Goal: Transaction & Acquisition: Purchase product/service

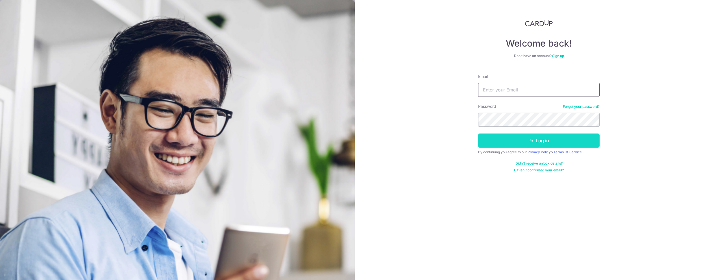
type input "[EMAIL_ADDRESS][DOMAIN_NAME]"
click at [549, 140] on button "Log in" at bounding box center [539, 141] width 122 height 14
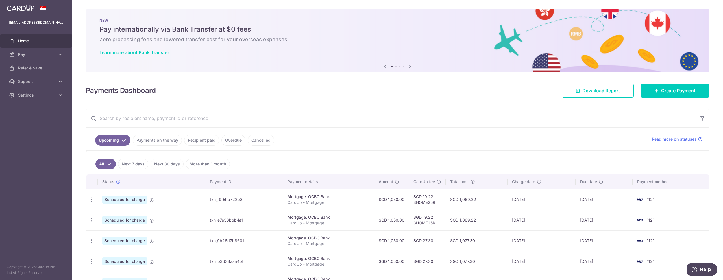
click at [153, 142] on link "Payments on the way" at bounding box center [157, 140] width 49 height 11
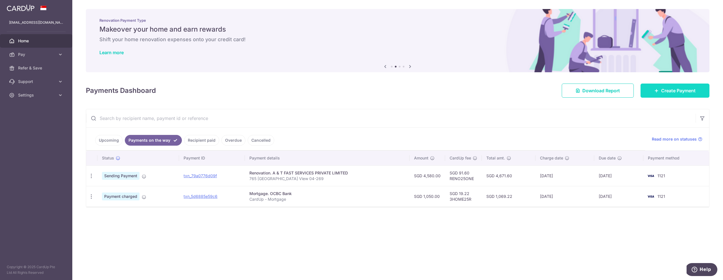
click at [663, 92] on span "Create Payment" at bounding box center [679, 90] width 34 height 7
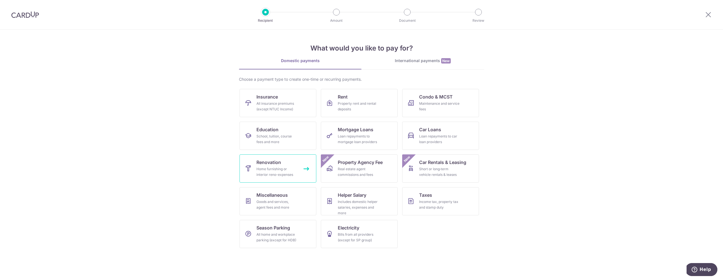
click at [278, 174] on div "Home furnishing or interior reno-expenses" at bounding box center [277, 171] width 41 height 11
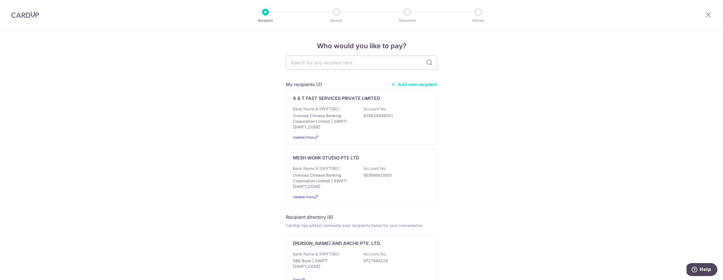
click at [409, 84] on link "Add new recipient" at bounding box center [414, 85] width 47 height 6
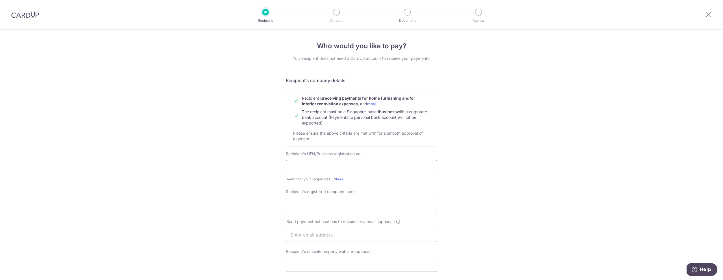
click at [318, 169] on input "text" at bounding box center [361, 167] width 151 height 14
click at [332, 168] on input "text" at bounding box center [361, 167] width 151 height 14
paste input "TC Electronic Pte Ltd"
type input "TC Electronic Pte Ltd"
click at [325, 204] on input "Recipient’s registered company name" at bounding box center [361, 205] width 151 height 14
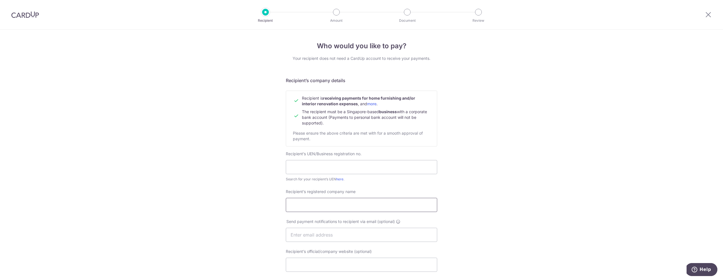
paste input "TC Electronic Pte Ltd"
type input "TC Electronic Pte Ltd"
click at [314, 167] on input "text" at bounding box center [361, 167] width 151 height 14
paste input "201905016R"
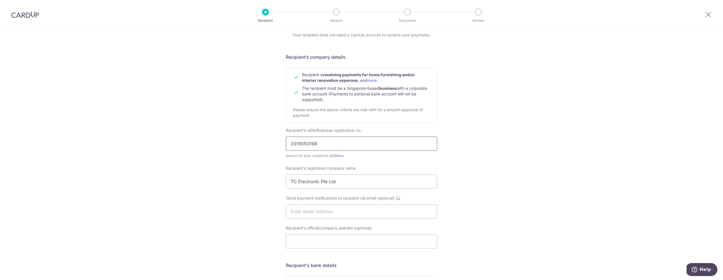
scroll to position [71, 0]
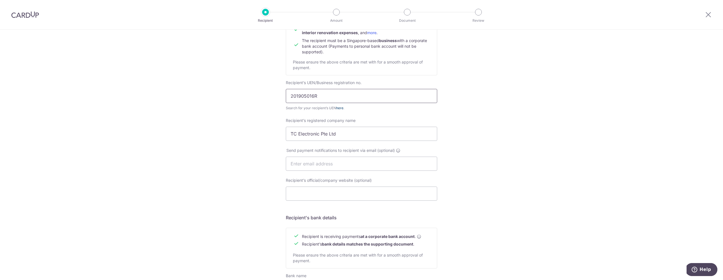
type input "201905016R"
click at [340, 108] on link "here" at bounding box center [339, 108] width 7 height 4
click at [307, 166] on input "text" at bounding box center [361, 164] width 151 height 14
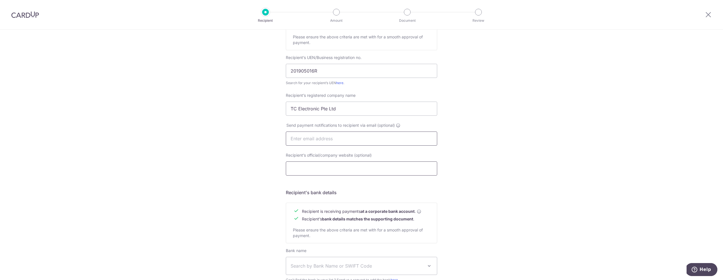
scroll to position [128, 0]
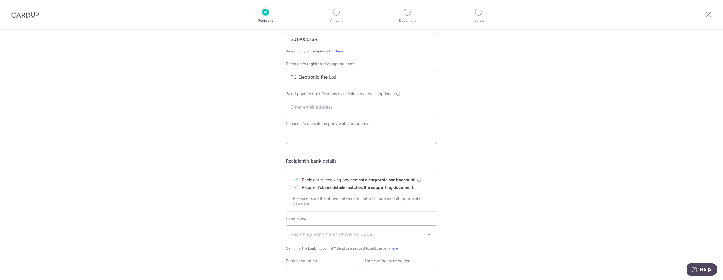
click at [320, 140] on input "Recipient’s official/company website (optional)" at bounding box center [361, 137] width 151 height 14
click at [248, 124] on div "Who would you like to pay? Your recipient does not need a CardUp account to rec…" at bounding box center [361, 114] width 723 height 425
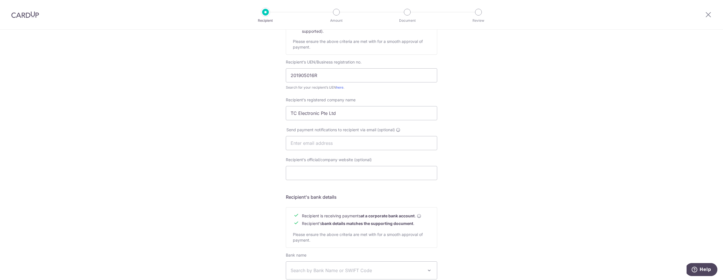
scroll to position [174, 0]
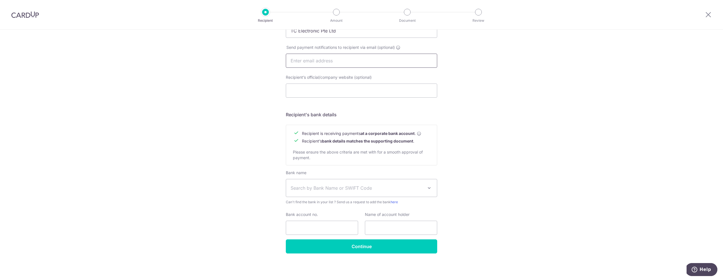
click at [304, 62] on input "text" at bounding box center [361, 61] width 151 height 14
type input "nixonsoh@gmail.com"
click at [338, 193] on span "Search by Bank Name or SWIFT Code" at bounding box center [361, 188] width 151 height 18
click at [327, 209] on input "uob" at bounding box center [361, 206] width 151 height 11
type input "uob"
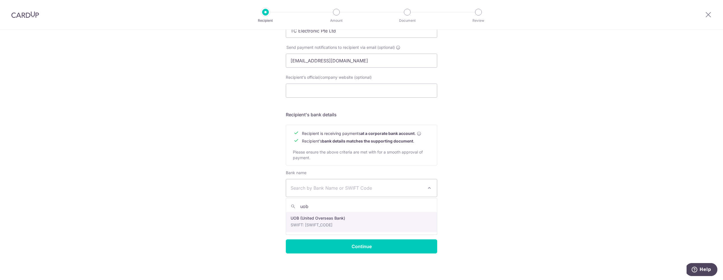
drag, startPoint x: 326, startPoint y: 222, endPoint x: 336, endPoint y: 219, distance: 11.2
select select "18"
click at [311, 226] on input "Bank account no." at bounding box center [322, 228] width 72 height 14
click at [325, 229] on input "Bank account no." at bounding box center [322, 228] width 72 height 14
paste input "3443122913"
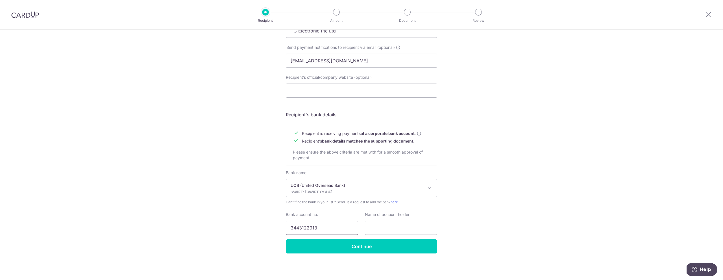
click at [294, 228] on input "3443122913" at bounding box center [322, 228] width 72 height 14
click at [292, 229] on input "3443122913" at bounding box center [322, 228] width 72 height 14
type input "3443122913"
click at [403, 228] on input "text" at bounding box center [401, 228] width 72 height 14
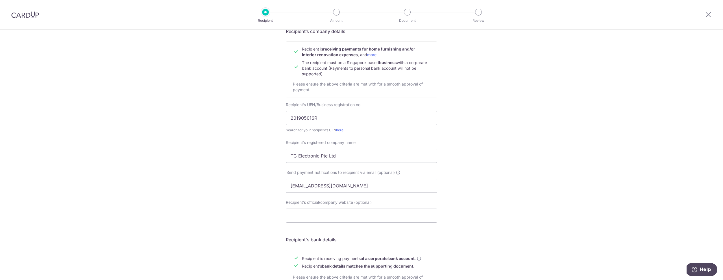
scroll to position [30, 0]
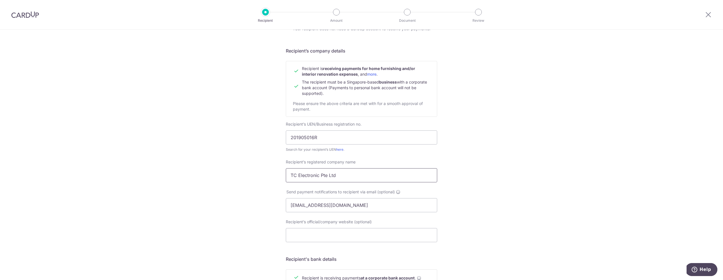
click at [329, 175] on input "TC Electronic Pte Ltd" at bounding box center [361, 175] width 151 height 14
drag, startPoint x: 346, startPoint y: 176, endPoint x: 276, endPoint y: 175, distance: 69.5
click at [276, 175] on div "Who would you like to pay? Your recipient does not need a CardUp account to rec…" at bounding box center [361, 212] width 723 height 425
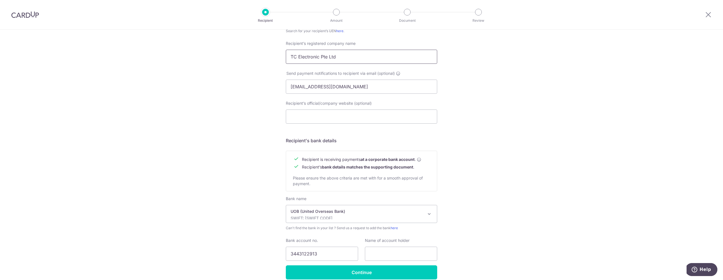
scroll to position [174, 0]
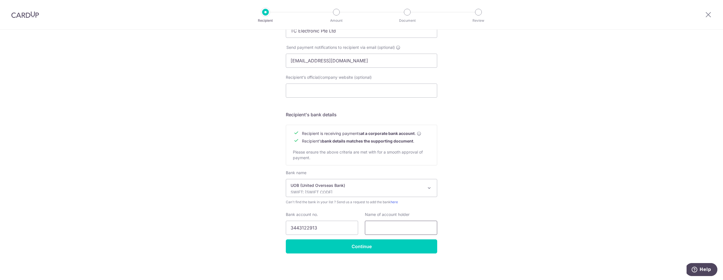
click at [393, 229] on input "text" at bounding box center [401, 228] width 72 height 14
paste input "TC Electronic Pte Ltd"
type input "TC Electronic Pte Ltd"
click at [367, 247] on input "Continue" at bounding box center [361, 247] width 151 height 14
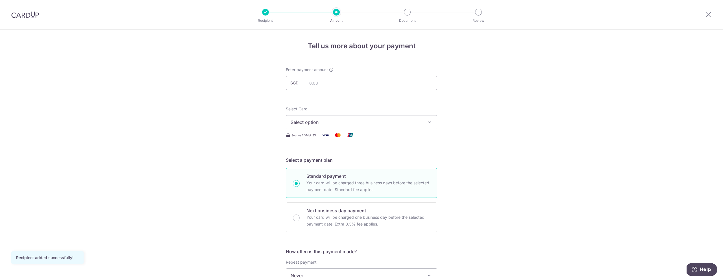
click at [321, 87] on input "text" at bounding box center [361, 83] width 151 height 14
type input "4,730.00"
click at [411, 128] on button "Select option" at bounding box center [361, 122] width 151 height 14
click at [322, 177] on span "**** 1121" at bounding box center [313, 176] width 19 height 7
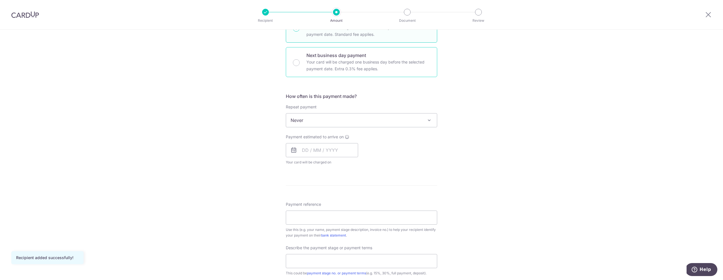
scroll to position [178, 0]
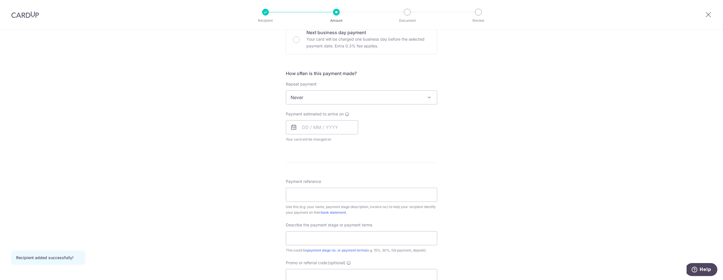
click at [309, 94] on span "Never" at bounding box center [361, 98] width 151 height 14
click at [257, 98] on div "Tell us more about your payment Enter payment amount SGD 4,730.00 4730.00 Recip…" at bounding box center [361, 125] width 723 height 549
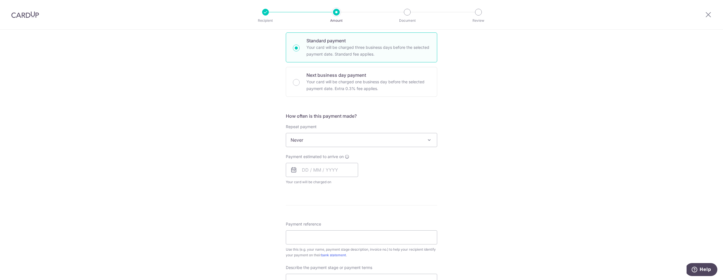
scroll to position [159, 0]
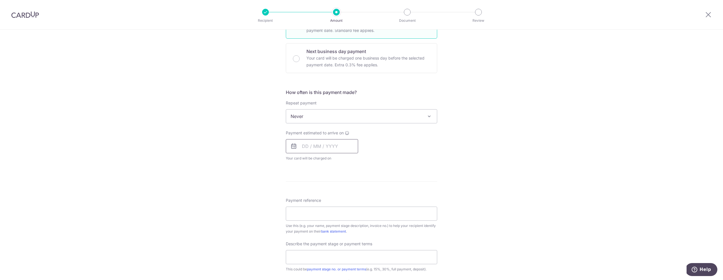
click at [302, 144] on input "text" at bounding box center [322, 146] width 72 height 14
click at [343, 211] on link "16" at bounding box center [342, 209] width 9 height 9
type input "16/10/2025"
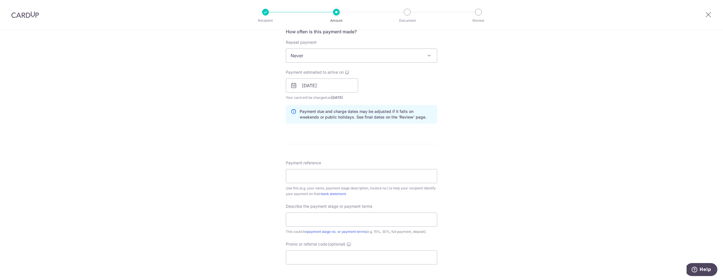
scroll to position [236, 0]
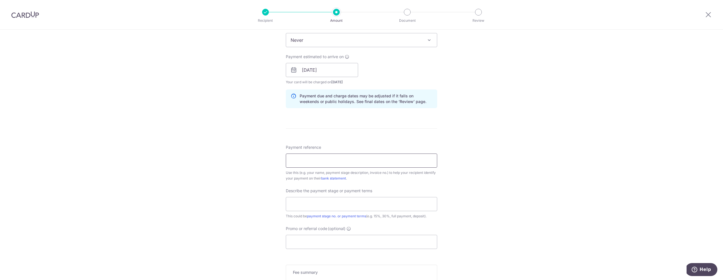
click at [356, 161] on input "Payment reference" at bounding box center [361, 161] width 151 height 14
type input "765 Bedok Reservoir View #04-269"
click at [348, 202] on input "text" at bounding box center [361, 204] width 151 height 14
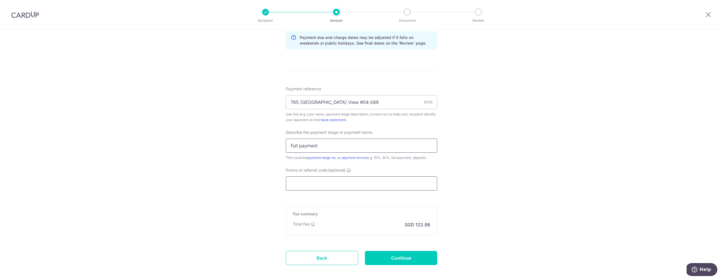
type input "Full payment"
click at [336, 187] on input "Promo or referral code (optional)" at bounding box center [361, 184] width 151 height 14
paste input "RENO25ONE"
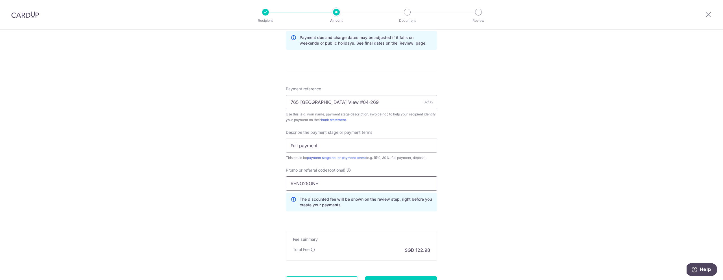
type input "RENO25ONE"
click at [464, 188] on div "Tell us more about your payment Enter payment amount SGD 4,730.00 4730.00 Recip…" at bounding box center [361, 35] width 723 height 598
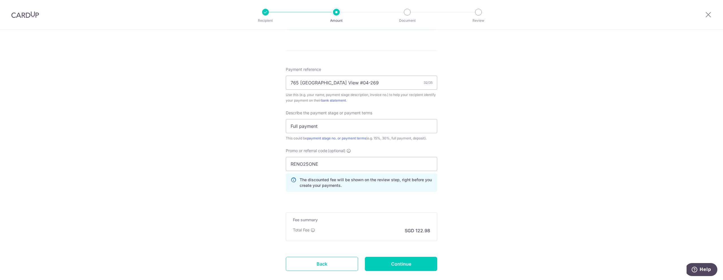
scroll to position [347, 0]
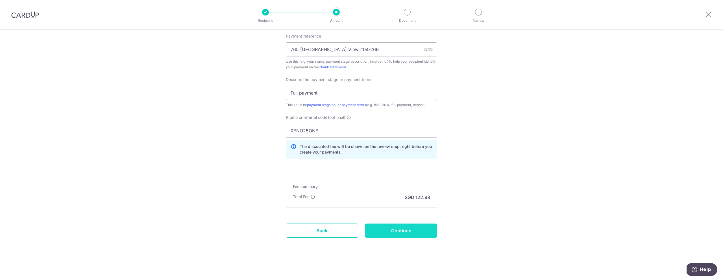
click at [394, 230] on input "Continue" at bounding box center [401, 231] width 72 height 14
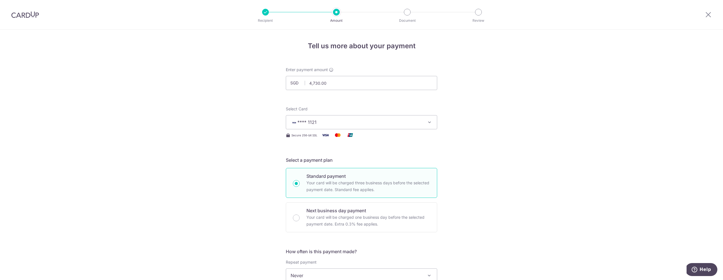
scroll to position [355, 0]
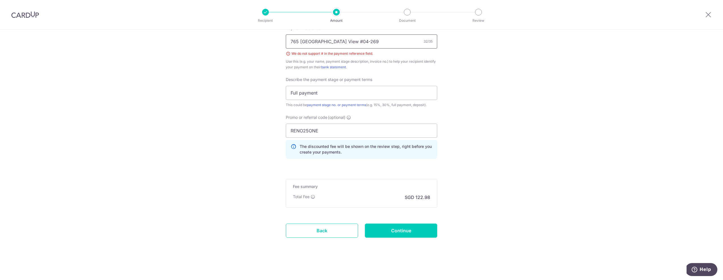
click at [351, 42] on input "765 Bedok Reservoir View #04-269" at bounding box center [361, 41] width 151 height 14
type input "765 Bedok Reservoir View 04-269"
click at [393, 231] on input "Continue" at bounding box center [401, 231] width 72 height 14
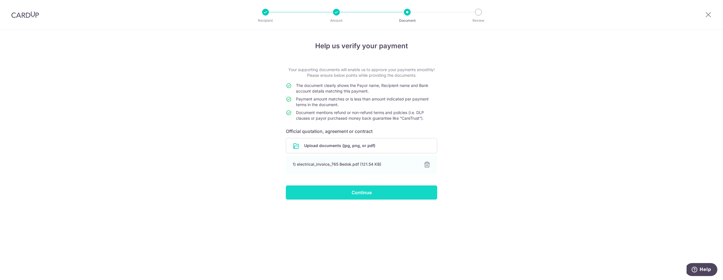
click at [370, 194] on input "Continue" at bounding box center [361, 193] width 151 height 14
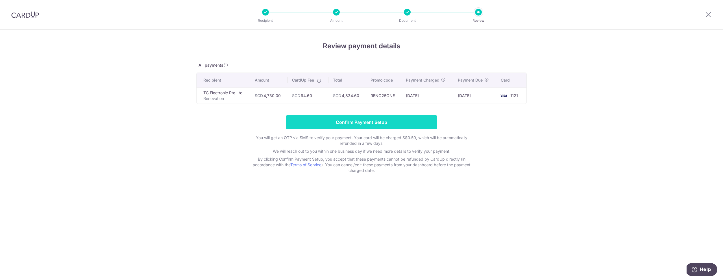
click at [367, 123] on input "Confirm Payment Setup" at bounding box center [361, 122] width 151 height 14
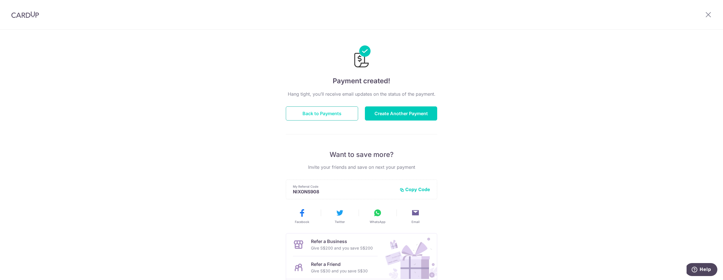
click at [342, 115] on button "Back to Payments" at bounding box center [322, 114] width 72 height 14
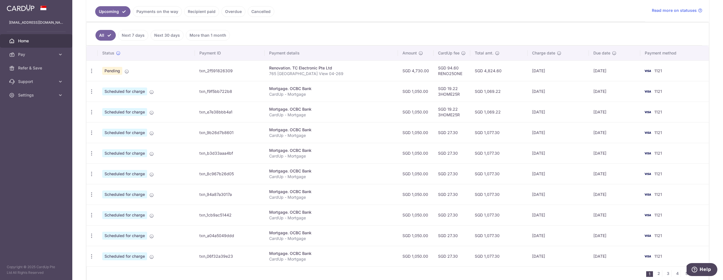
scroll to position [121, 0]
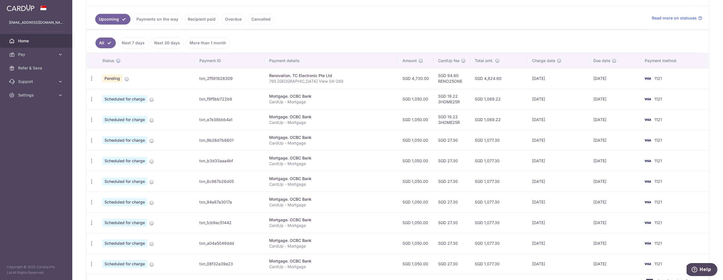
click at [153, 20] on link "Payments on the way" at bounding box center [157, 19] width 49 height 11
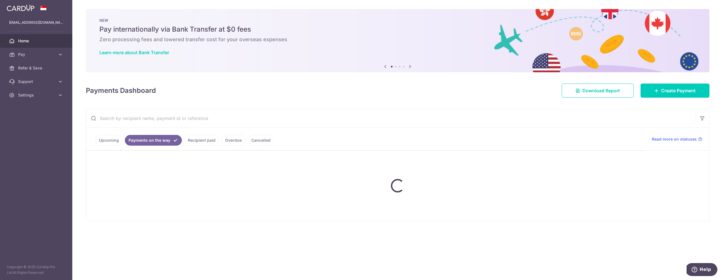
scroll to position [0, 0]
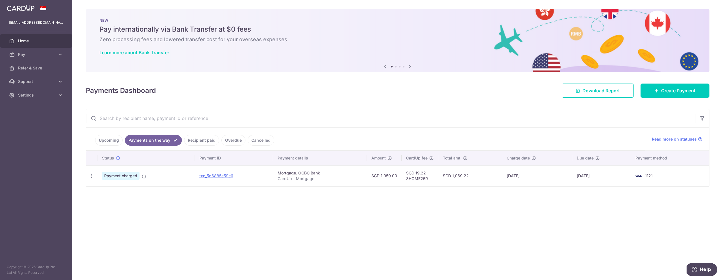
click at [199, 141] on link "Recipient paid" at bounding box center [201, 140] width 35 height 11
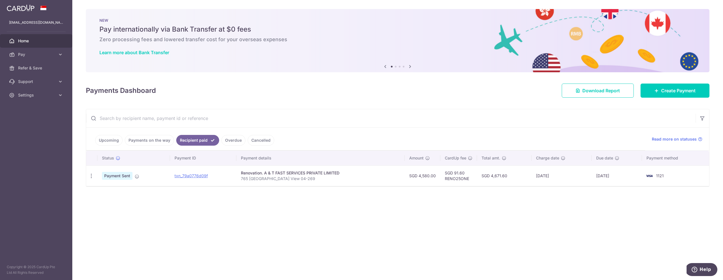
click at [122, 177] on span "Payment Sent" at bounding box center [117, 176] width 31 height 8
click at [136, 176] on icon at bounding box center [137, 176] width 5 height 5
click at [188, 175] on link "txn_79a0776d09f" at bounding box center [191, 176] width 33 height 5
click at [98, 137] on link "Upcoming" at bounding box center [108, 140] width 27 height 11
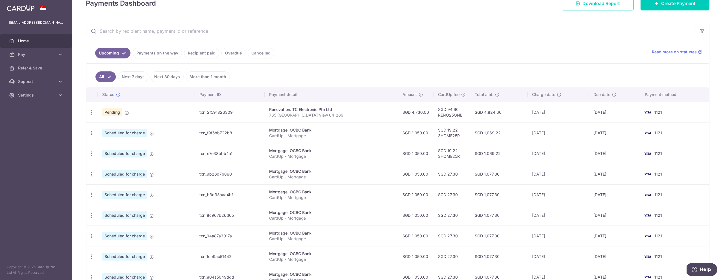
scroll to position [61, 0]
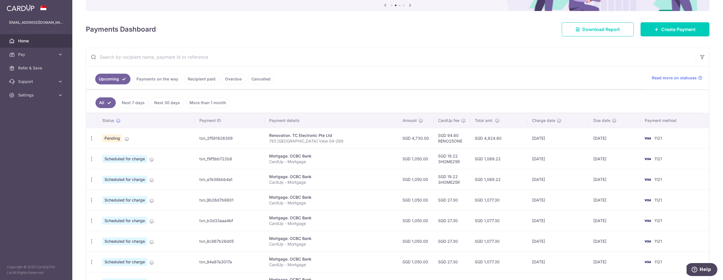
drag, startPoint x: 282, startPoint y: 102, endPoint x: 292, endPoint y: 98, distance: 11.1
click at [283, 101] on ul "All Next 7 days Next 30 days More than 1 month" at bounding box center [394, 101] width 616 height 23
click at [686, 32] on span "Create Payment" at bounding box center [679, 29] width 34 height 7
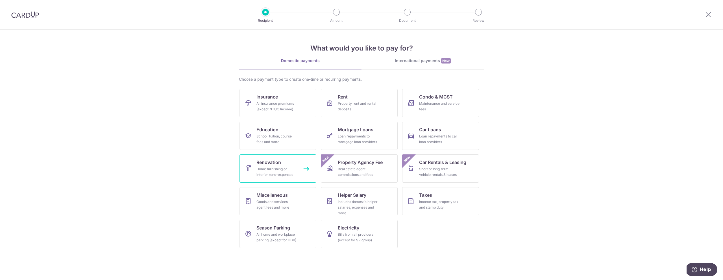
click at [278, 164] on span "Renovation" at bounding box center [269, 162] width 25 height 7
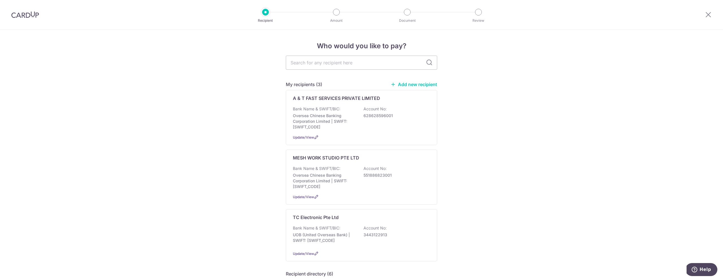
click at [414, 85] on link "Add new recipient" at bounding box center [414, 85] width 47 height 6
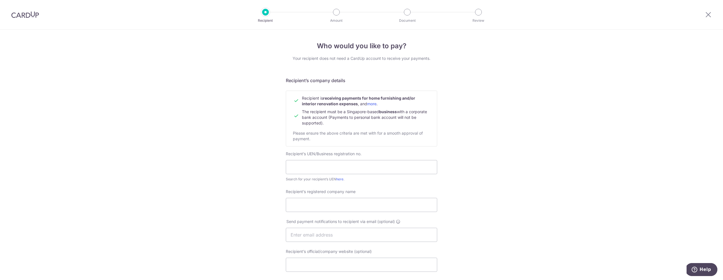
click at [704, 15] on div at bounding box center [708, 14] width 29 height 29
click at [710, 15] on icon at bounding box center [708, 14] width 7 height 7
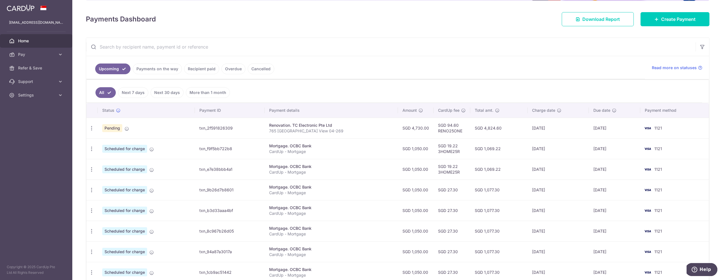
scroll to position [71, 0]
